Goal: Task Accomplishment & Management: Use online tool/utility

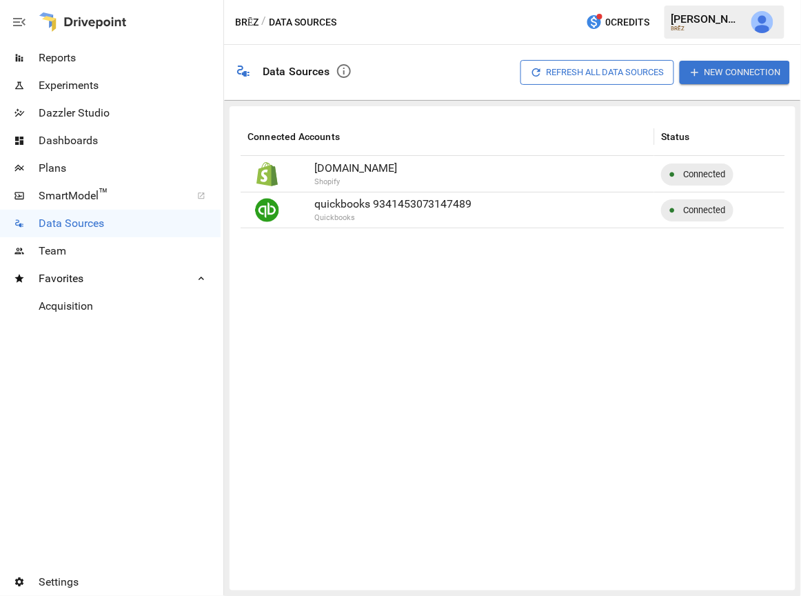
click at [729, 70] on button "New Connection" at bounding box center [735, 72] width 110 height 23
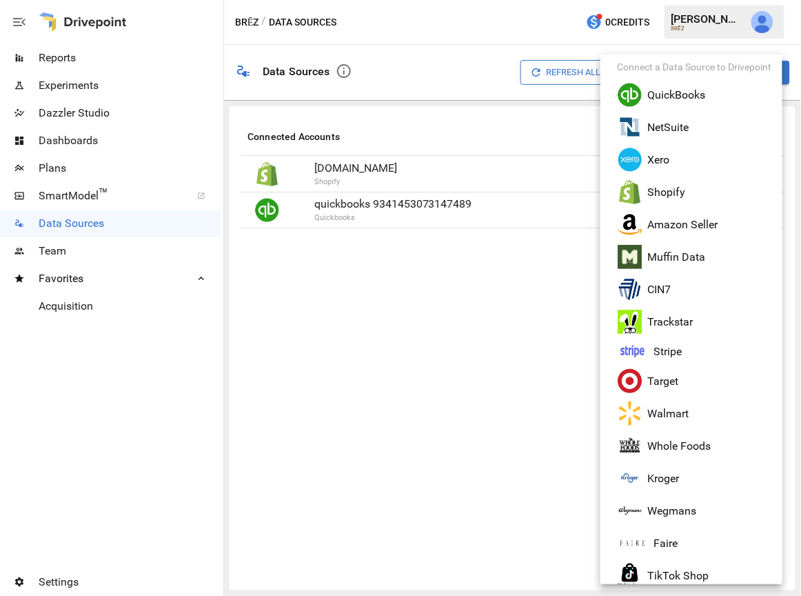
click at [662, 229] on li "Amazon Seller" at bounding box center [697, 224] width 182 height 32
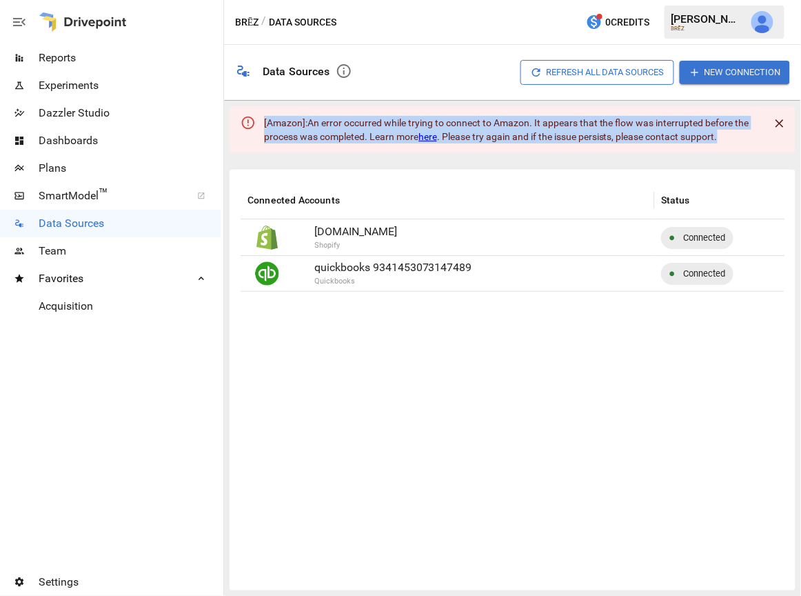
drag, startPoint x: 262, startPoint y: 120, endPoint x: 740, endPoint y: 146, distance: 479.1
click at [740, 146] on div "[ Amazon ]: An error occurred while trying to connect to Amazon. It appears tha…" at bounding box center [513, 129] width 566 height 47
copy div "[ Amazon ]: An error occurred while trying to connect to Amazon. It appears tha…"
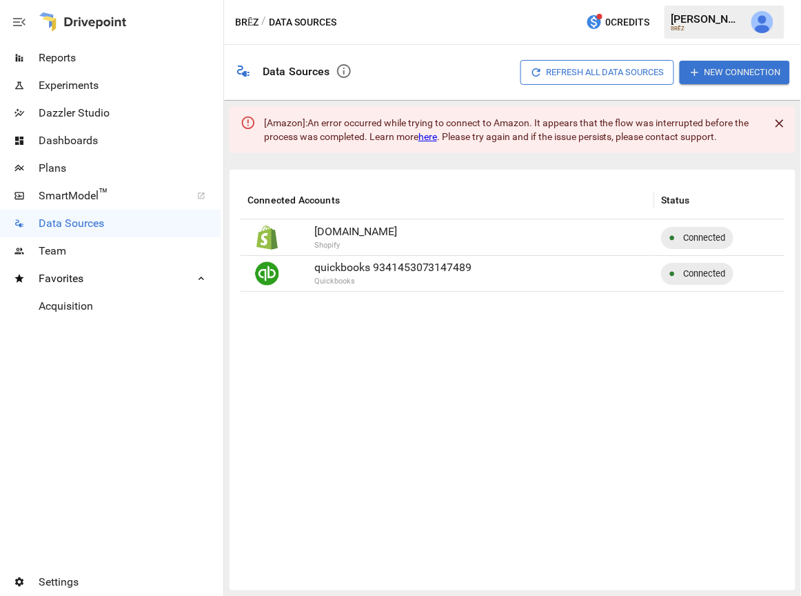
click at [608, 491] on div at bounding box center [740, 435] width 999 height 288
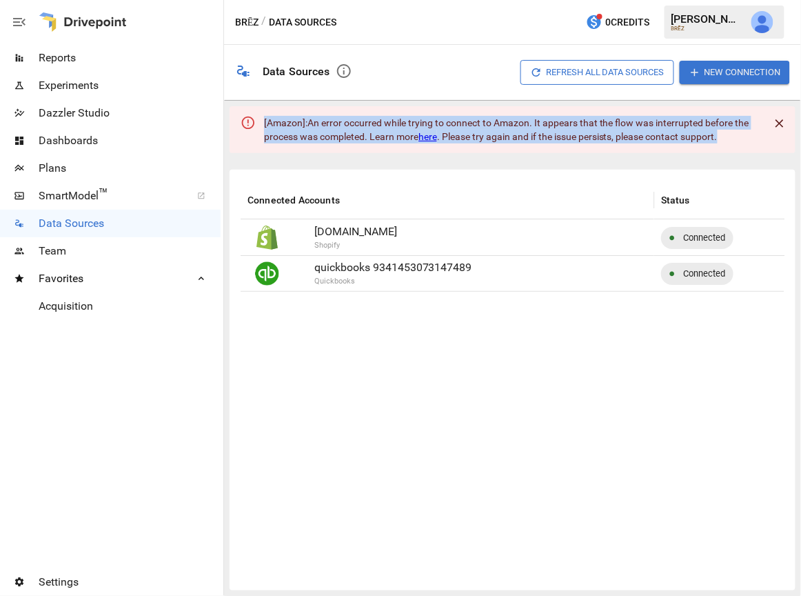
drag, startPoint x: 727, startPoint y: 135, endPoint x: 225, endPoint y: 110, distance: 502.4
click at [225, 110] on div "[ Amazon ]: An error occurred while trying to connect to Amazon. It appears tha…" at bounding box center [512, 348] width 577 height 495
copy div "[ Amazon ]: An error occurred while trying to connect to Amazon. It appears tha…"
click at [728, 74] on button "New Connection" at bounding box center [735, 72] width 110 height 23
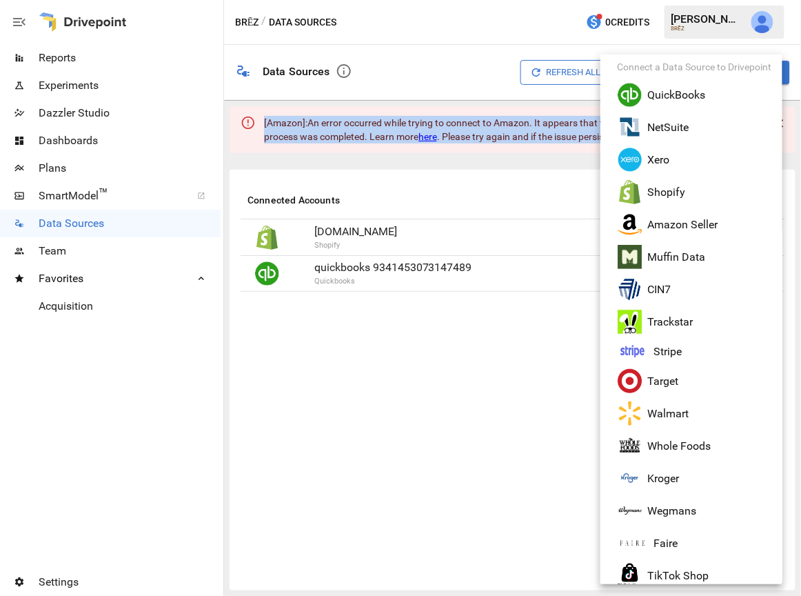
click at [675, 218] on li "Amazon Seller" at bounding box center [697, 224] width 182 height 32
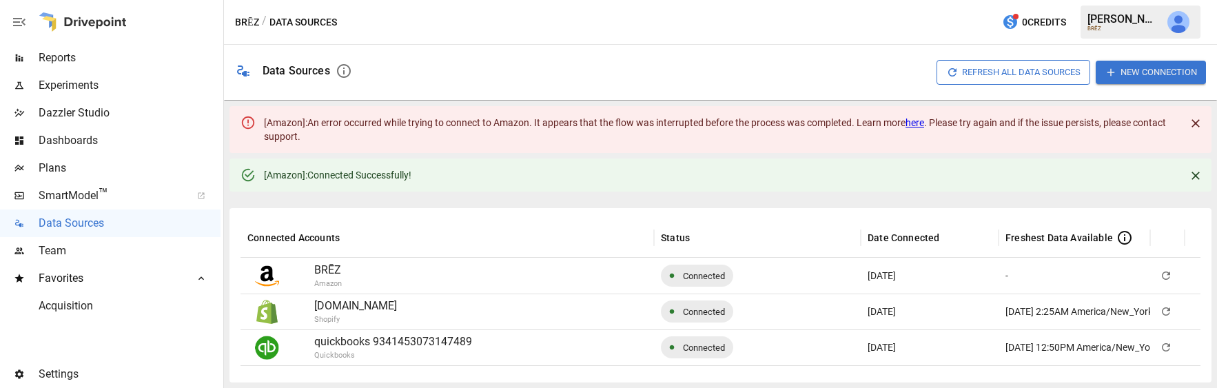
click at [800, 120] on icon "Close" at bounding box center [1196, 123] width 8 height 8
